Goal: Browse casually

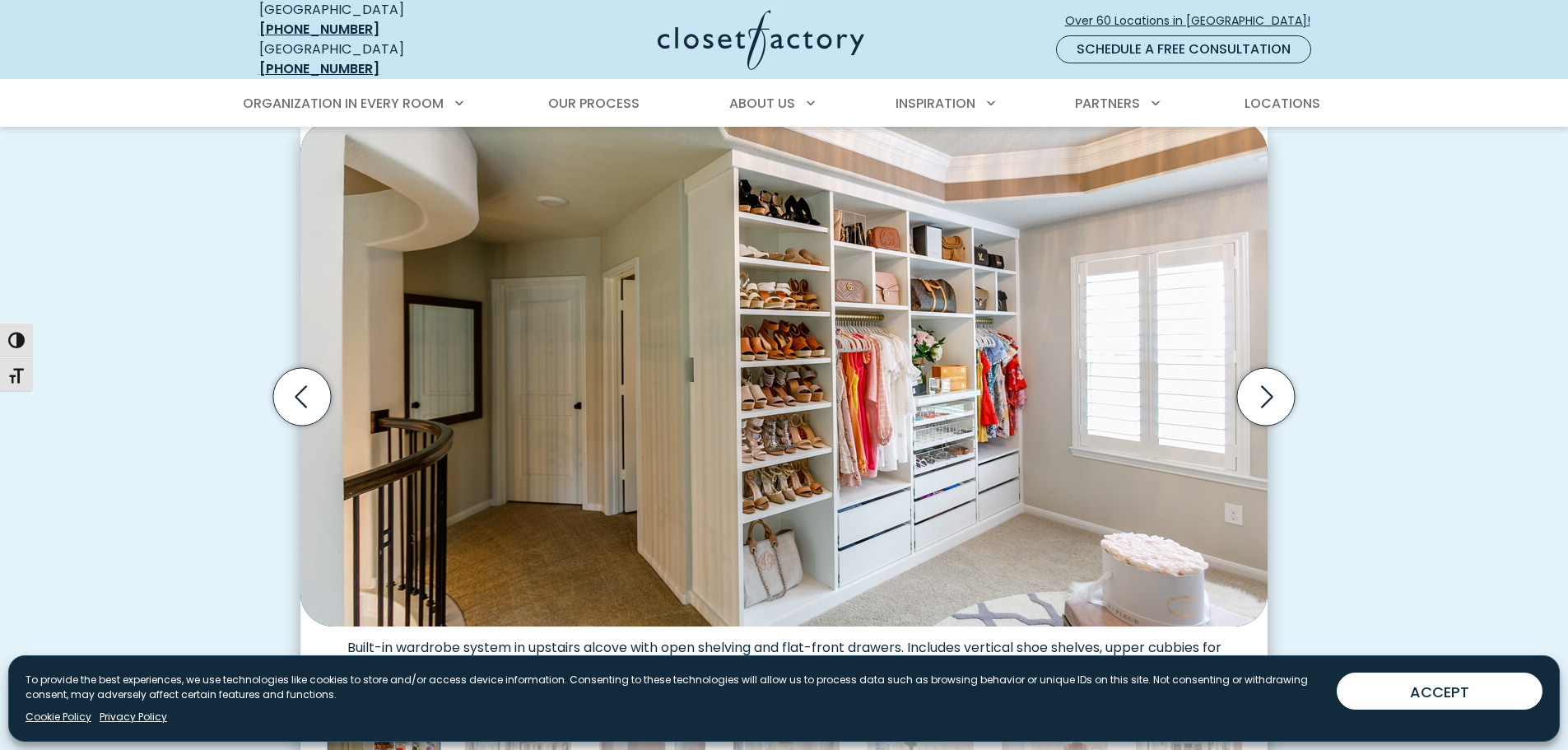
scroll to position [493, 0]
click at [1259, 377] on icon "Next slide" at bounding box center [1266, 398] width 58 height 58
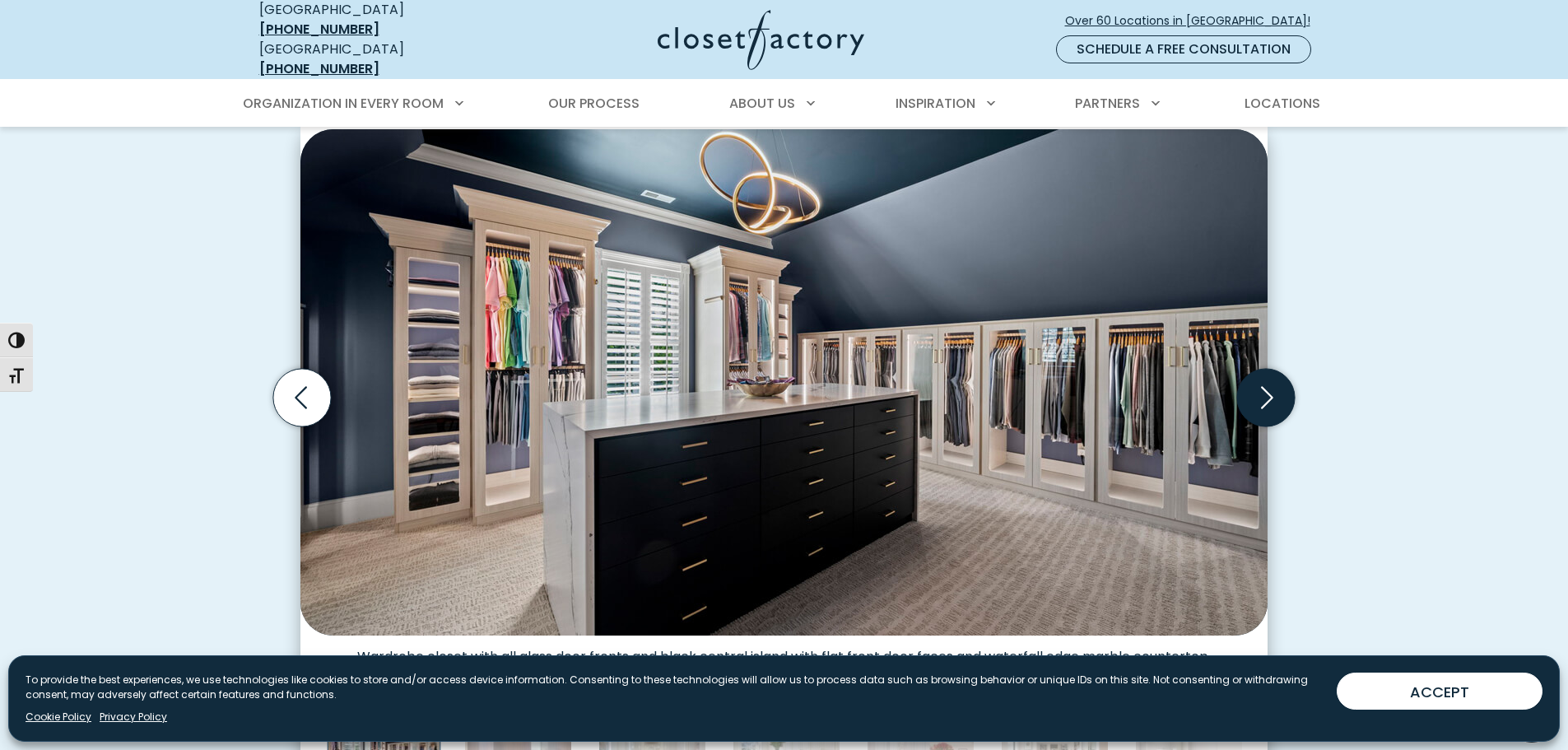
click at [1259, 377] on icon "Next slide" at bounding box center [1266, 398] width 58 height 58
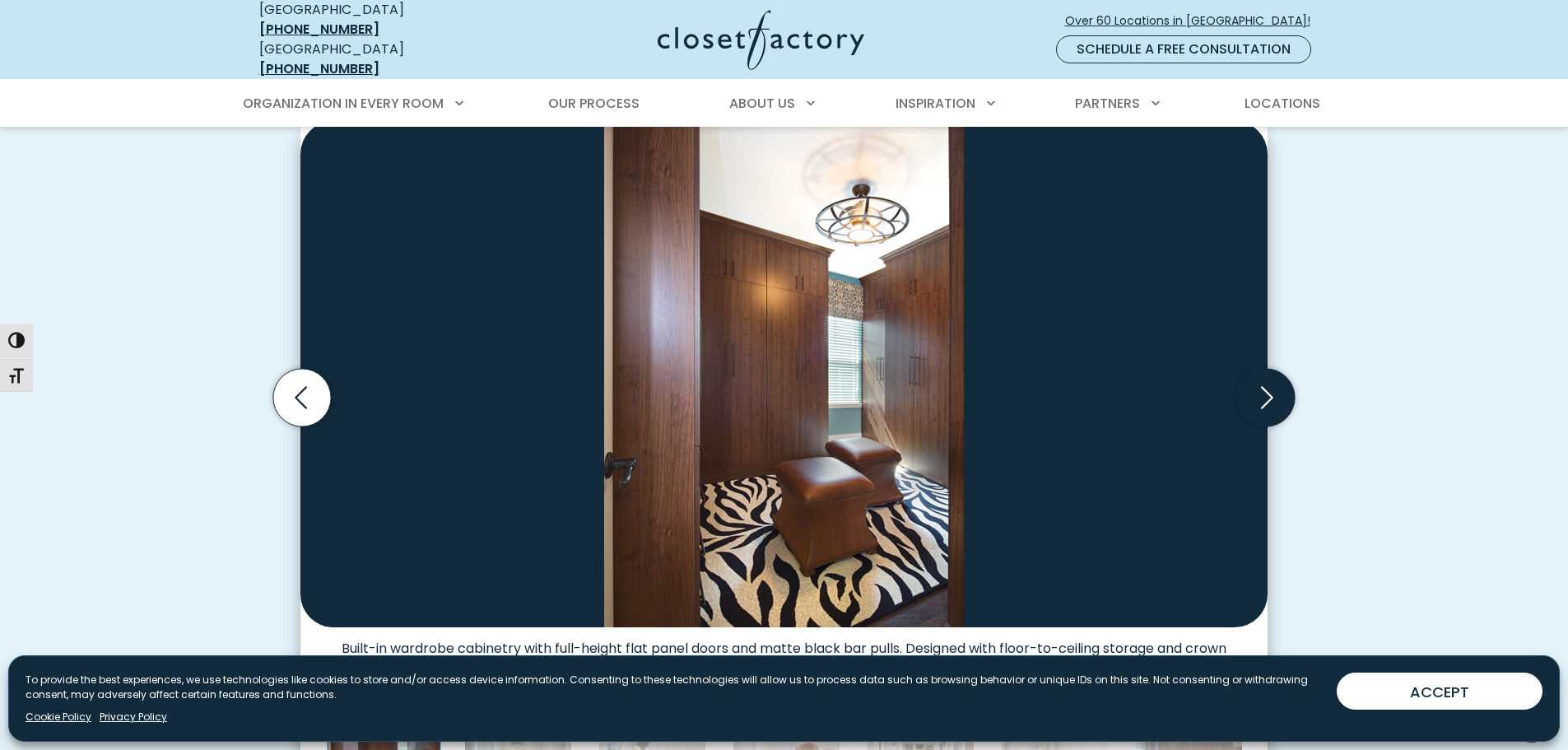
click at [1259, 377] on icon "Next slide" at bounding box center [1266, 398] width 58 height 58
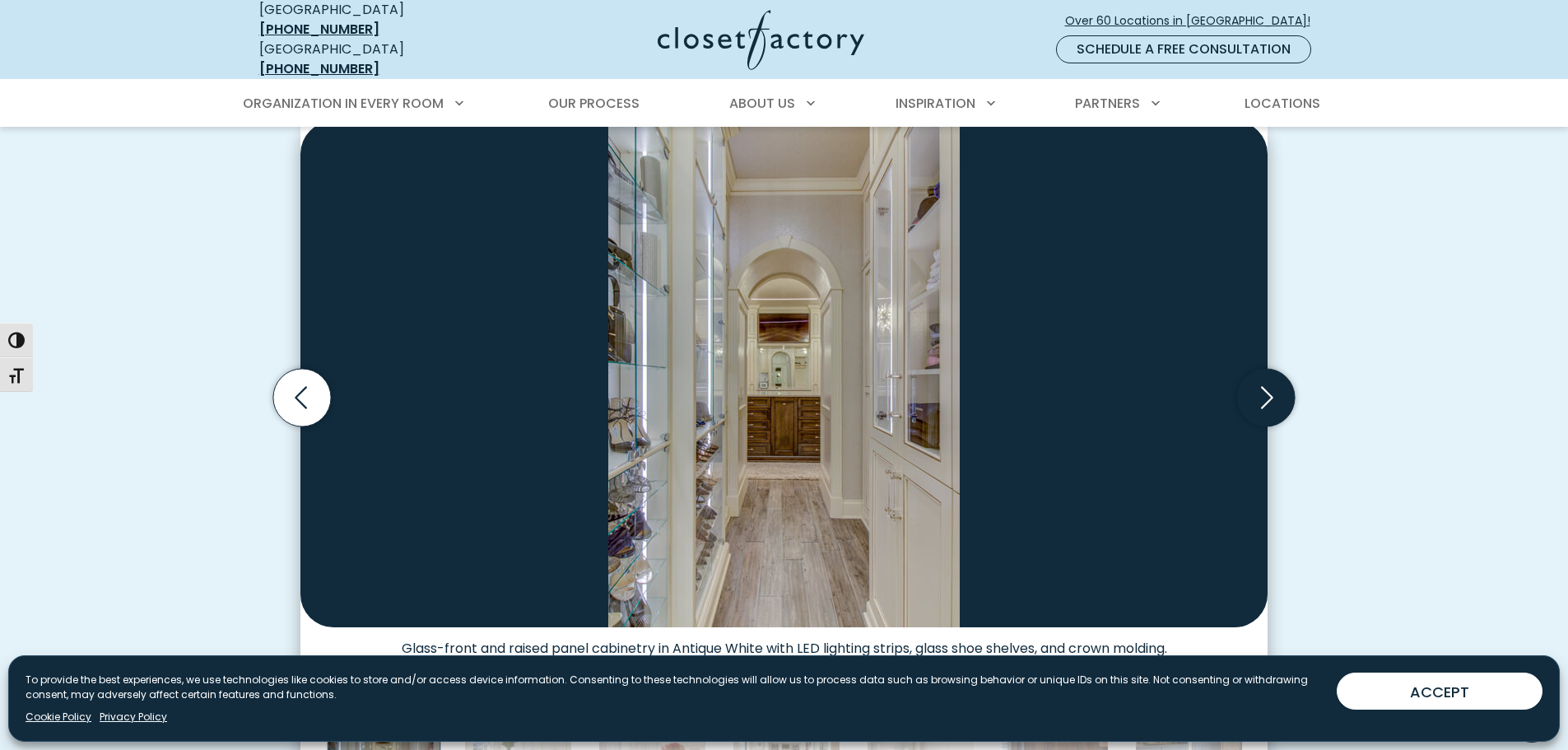
click at [1259, 377] on icon "Next slide" at bounding box center [1266, 398] width 58 height 58
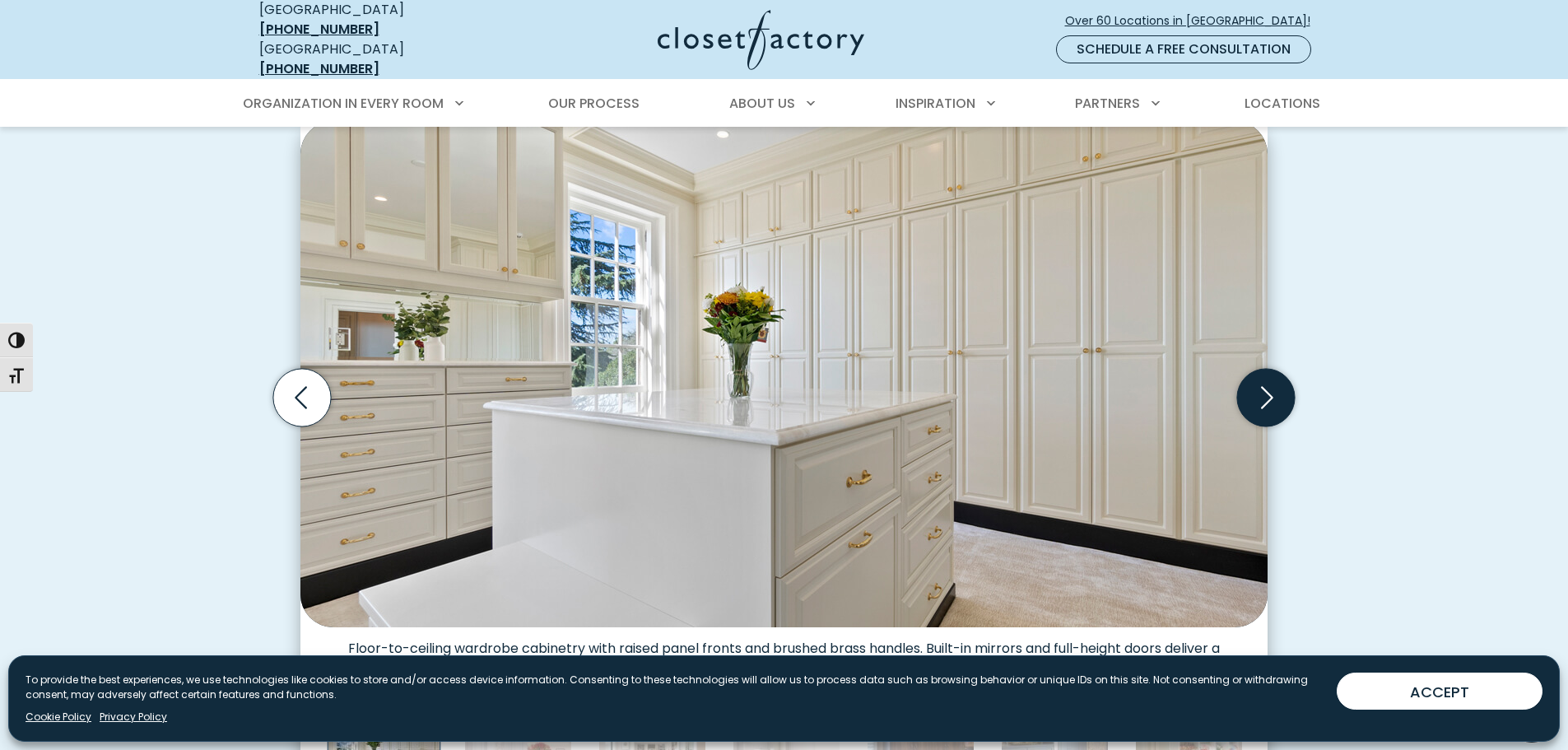
click at [1259, 377] on icon "Next slide" at bounding box center [1266, 398] width 58 height 58
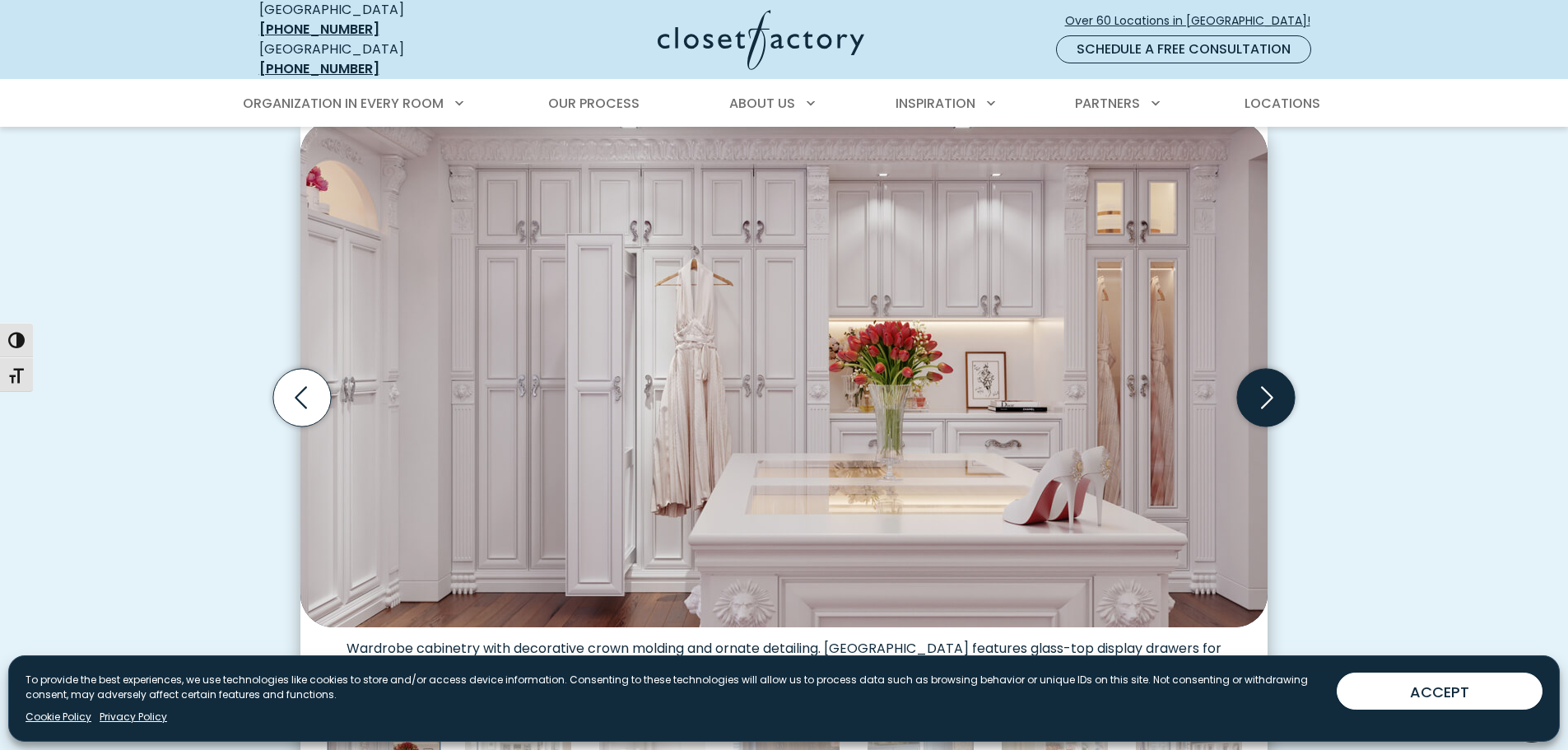
click at [1259, 377] on icon "Next slide" at bounding box center [1266, 398] width 58 height 58
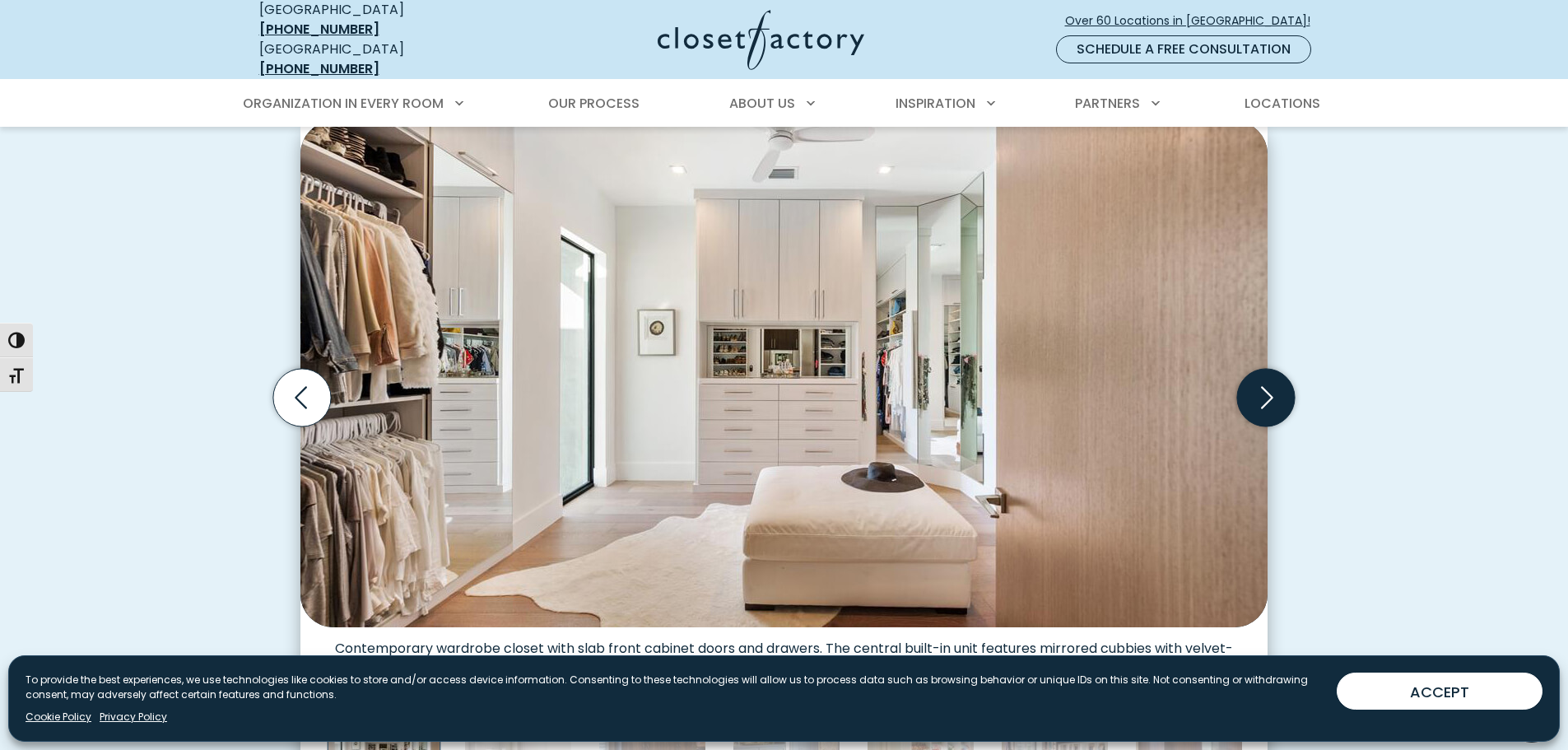
click at [1259, 377] on icon "Next slide" at bounding box center [1266, 398] width 58 height 58
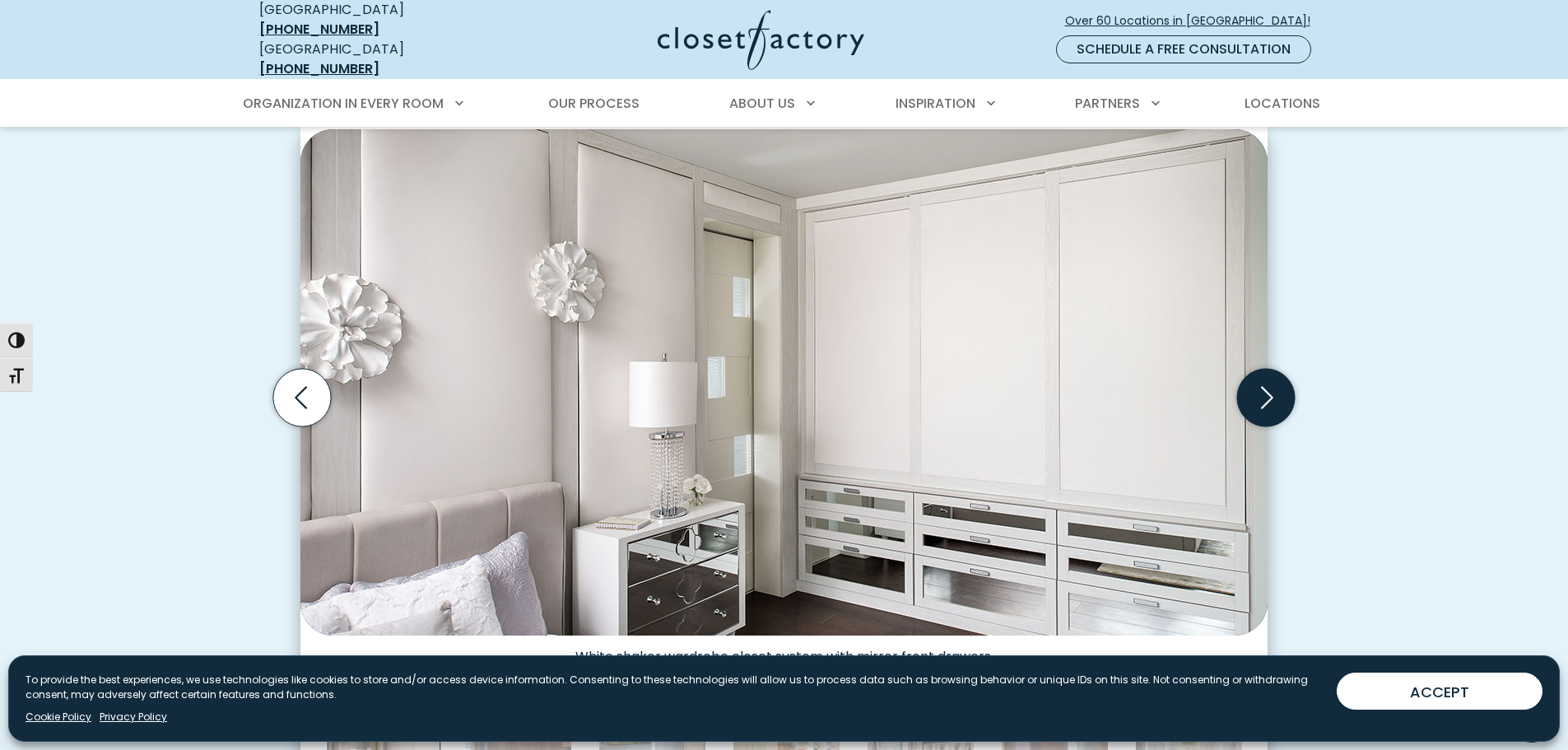
click at [1261, 389] on icon "Next slide" at bounding box center [1266, 398] width 58 height 58
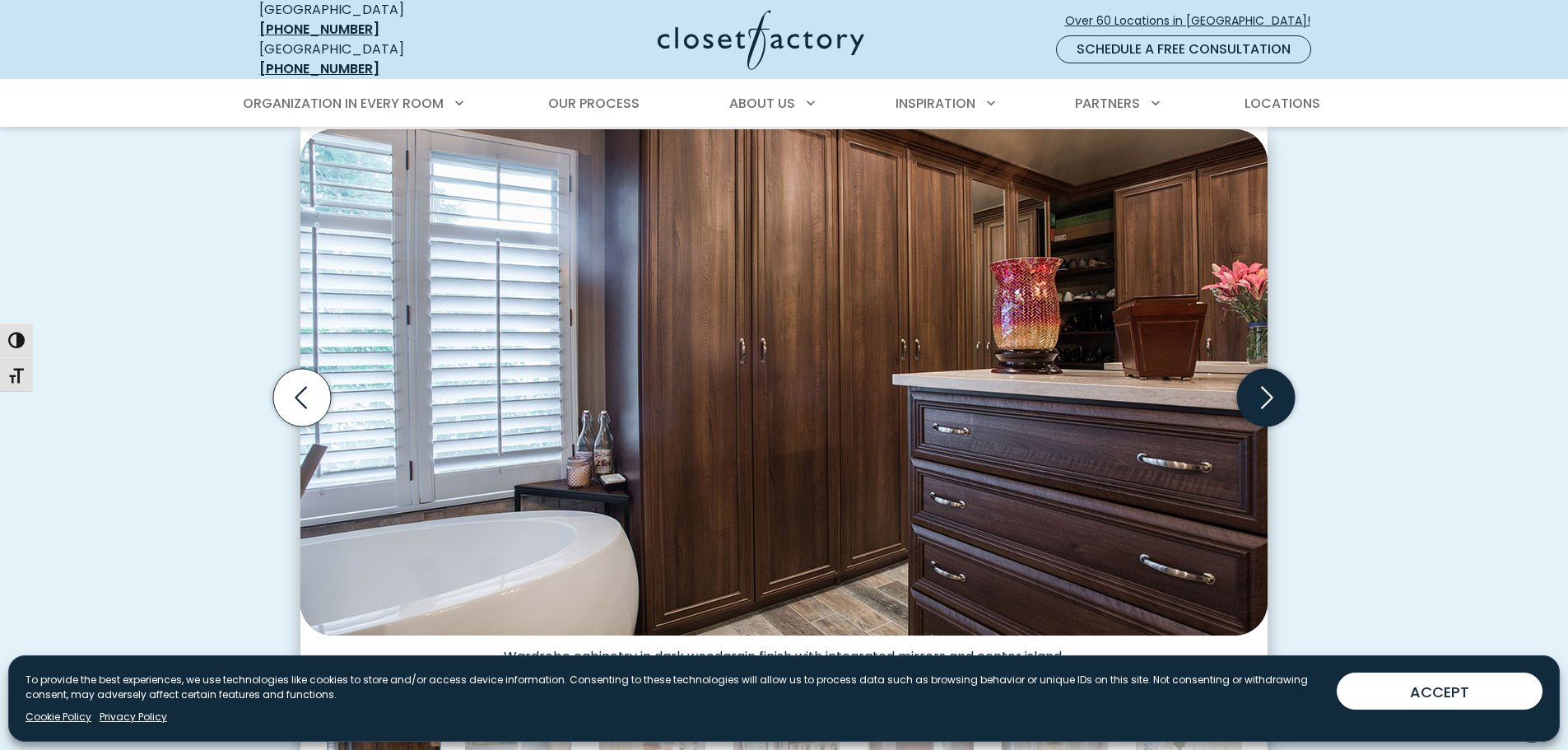
click at [1262, 389] on icon "Next slide" at bounding box center [1266, 398] width 58 height 58
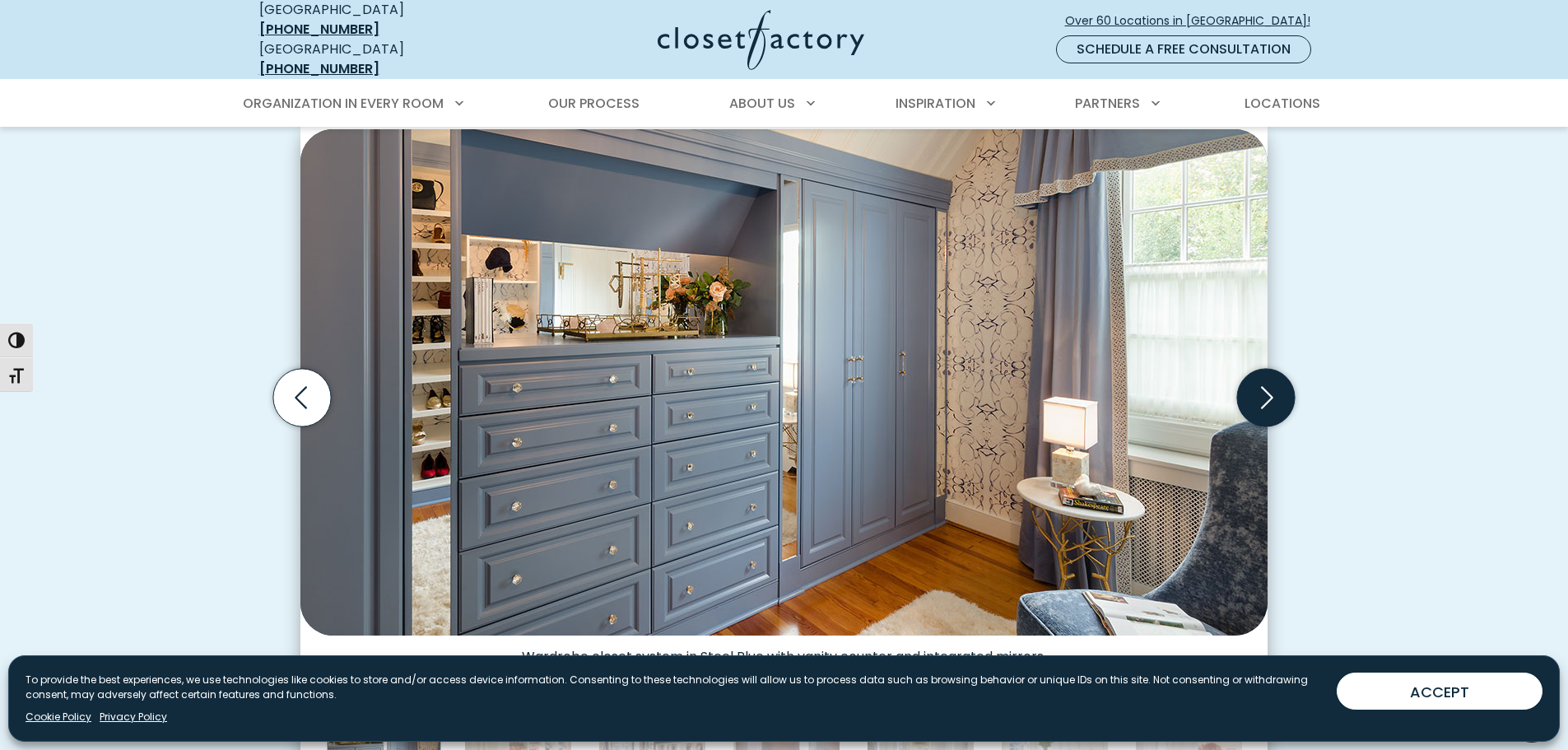
click at [1266, 395] on icon "Next slide" at bounding box center [1266, 398] width 58 height 58
